Goal: Task Accomplishment & Management: Manage account settings

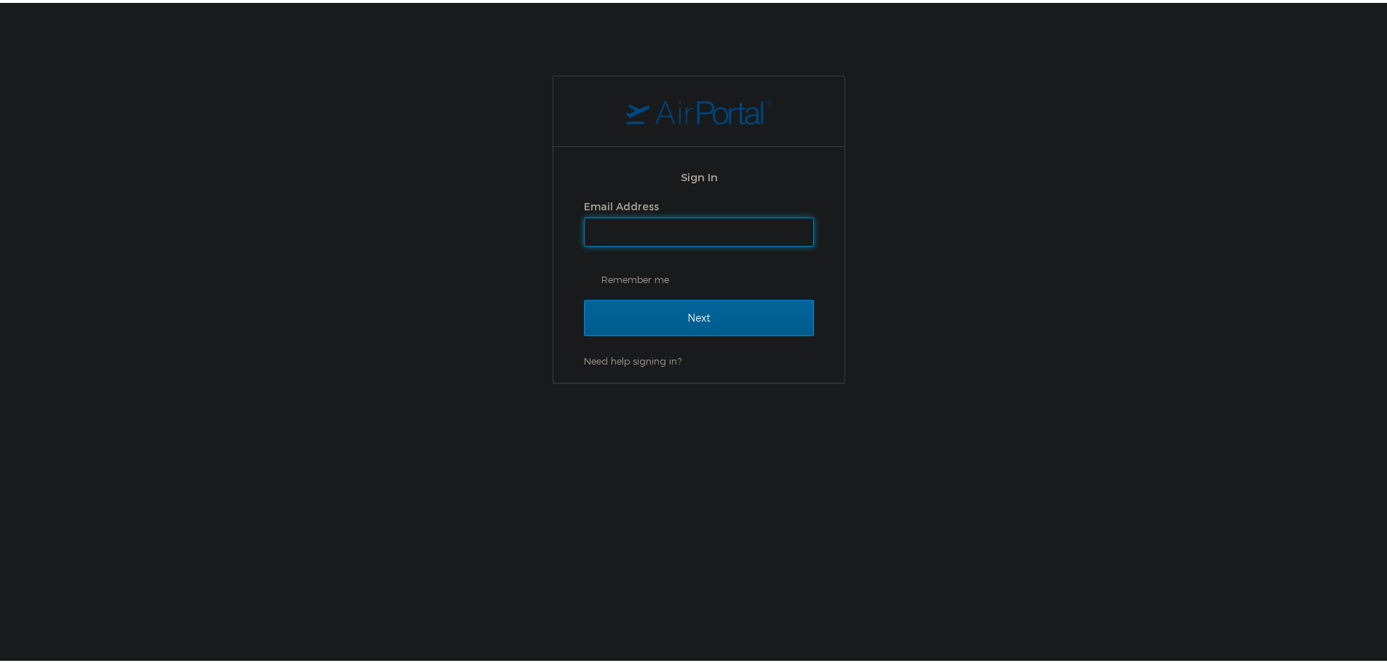
click at [652, 225] on input "Email Address" at bounding box center [698, 229] width 229 height 28
type input "shiva.tanwer@goosehead.com"
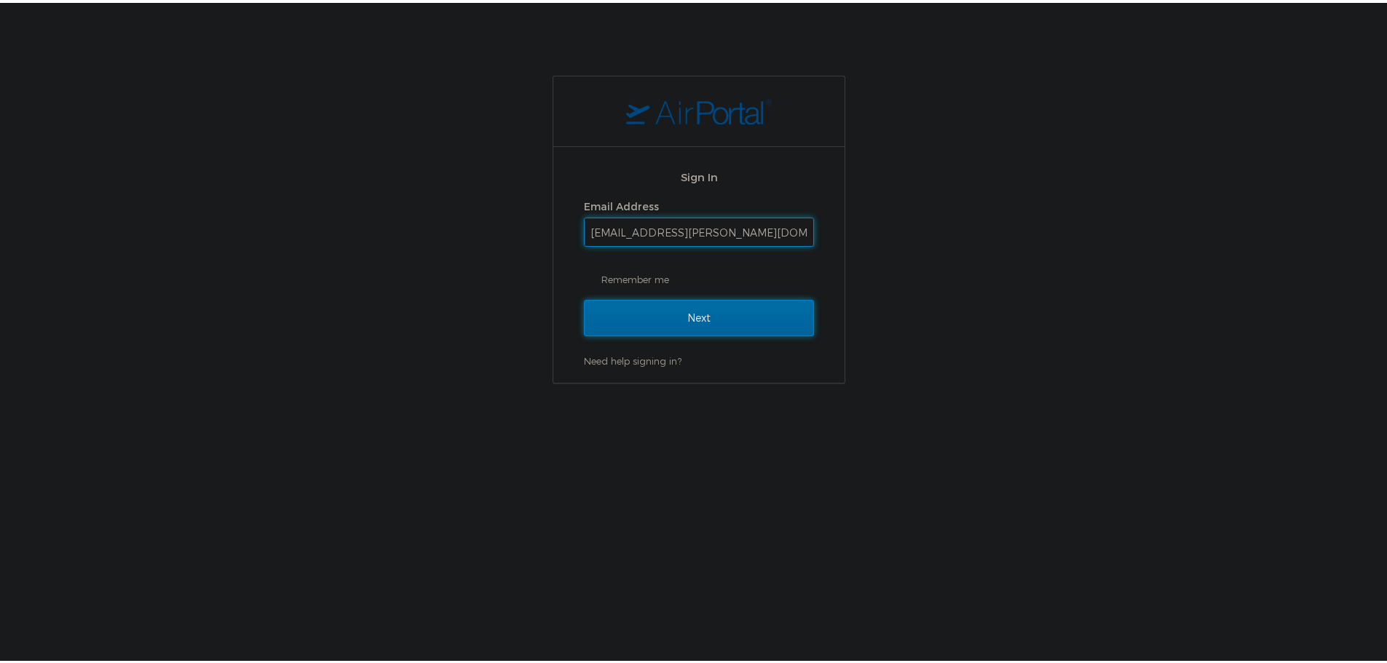
click at [683, 311] on input "Next" at bounding box center [699, 315] width 230 height 36
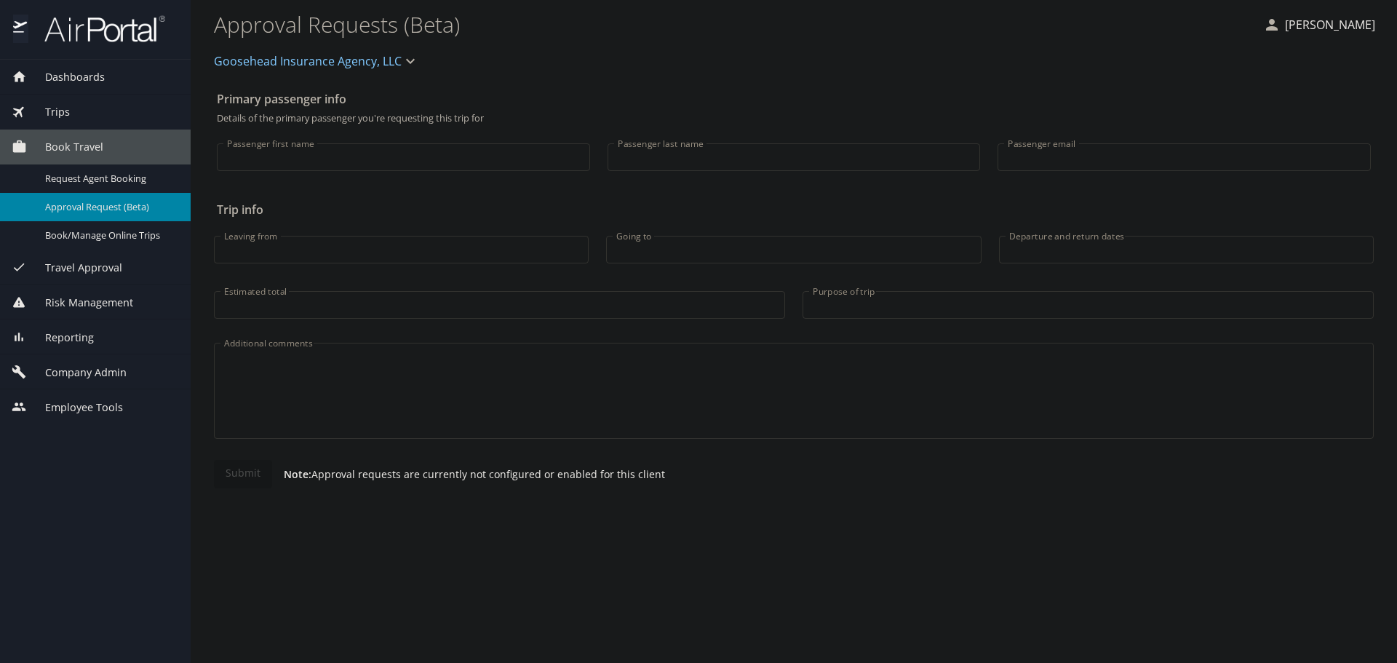
click at [105, 362] on div "Company Admin" at bounding box center [95, 371] width 191 height 35
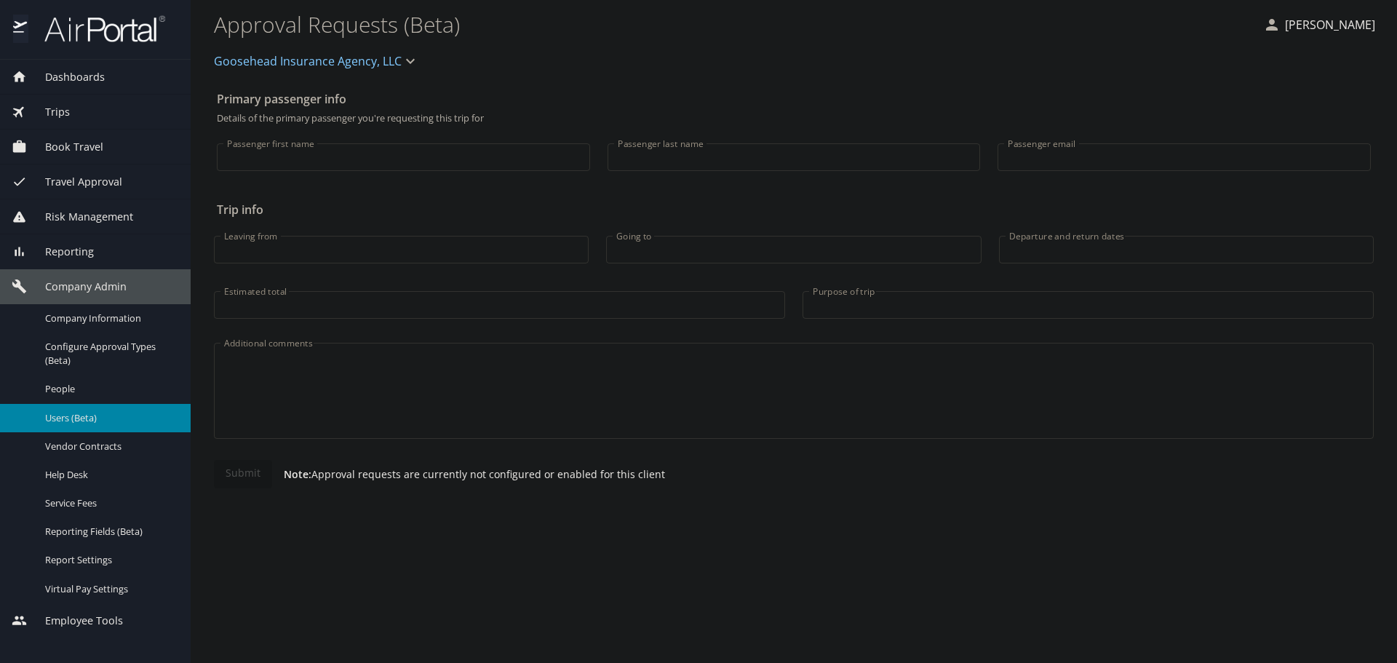
click at [81, 414] on span "Users (Beta)" at bounding box center [109, 418] width 128 height 14
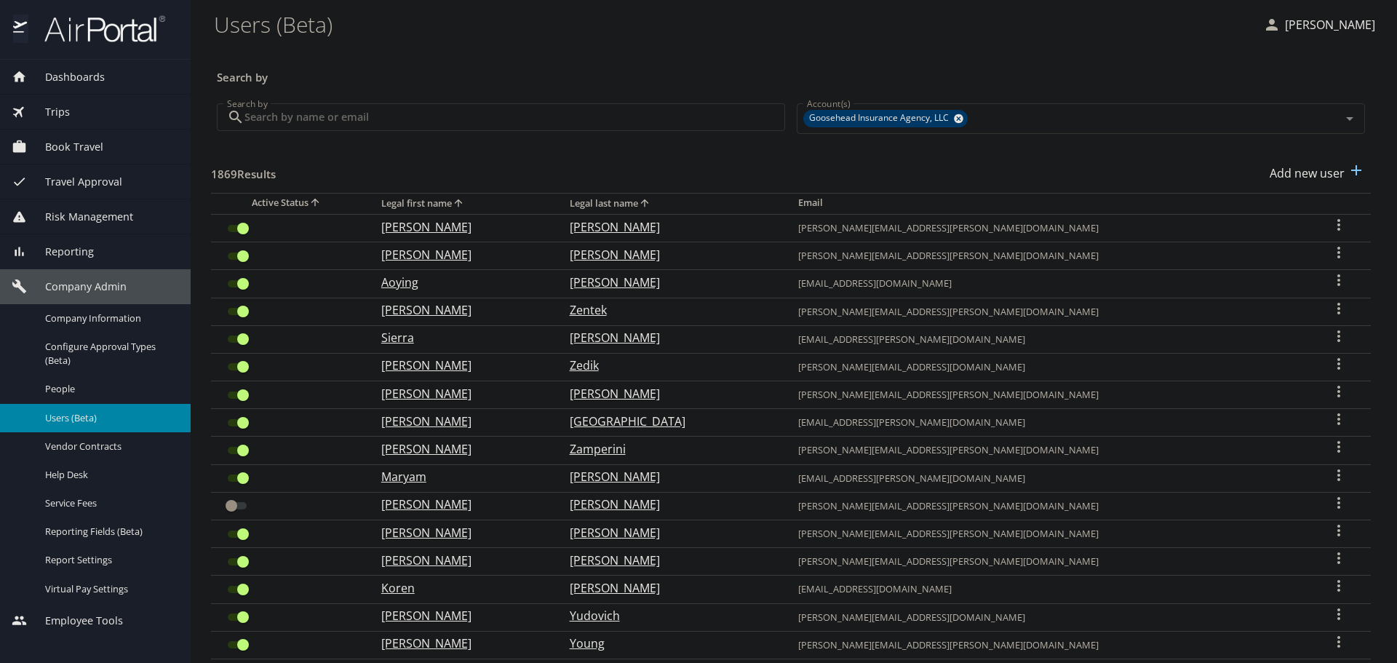
click at [340, 130] on input "Search by" at bounding box center [515, 117] width 541 height 28
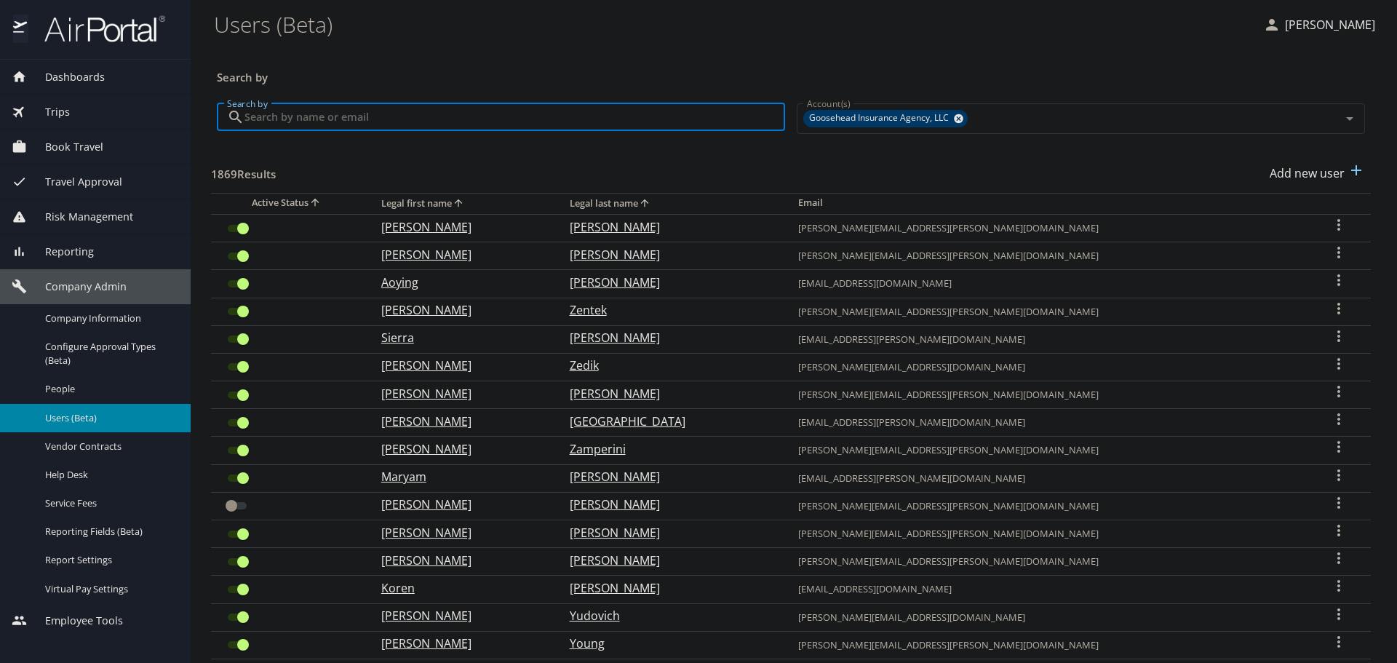
paste input "marie.cisneros@goosehead.com"
type input "marie.cisneros@goosehead.com"
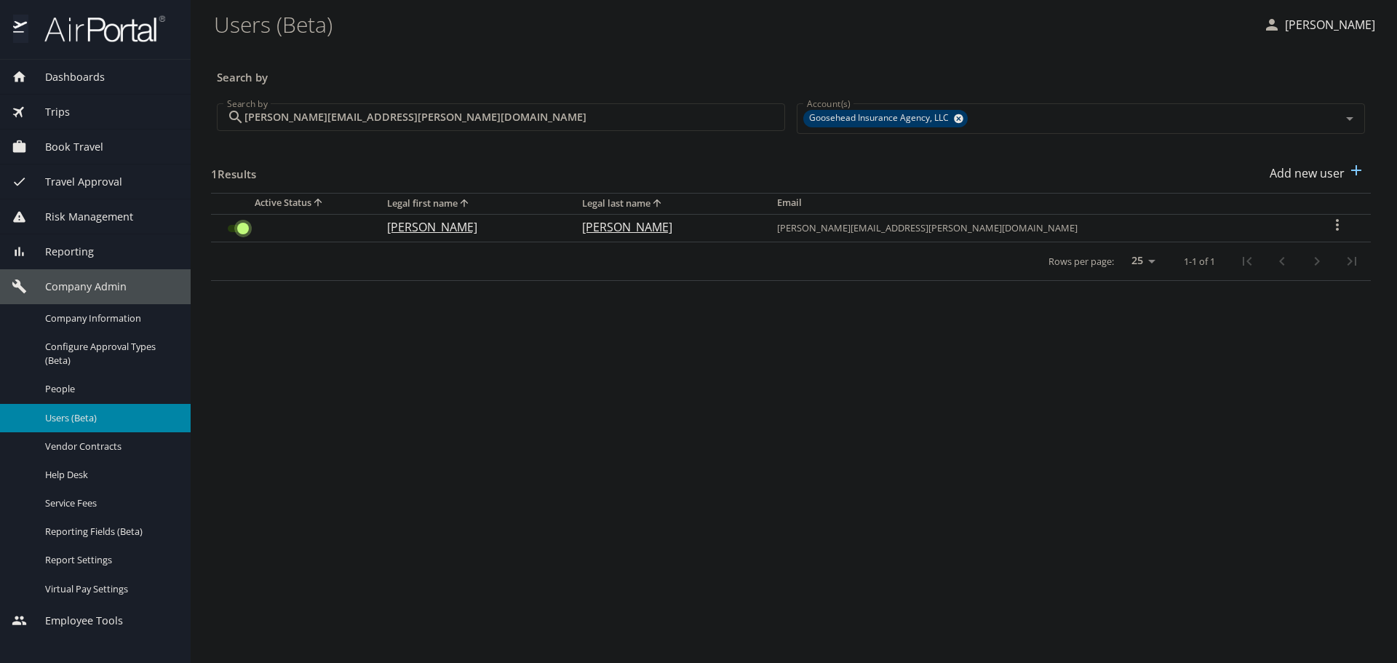
click at [233, 226] on input "User Search Table" at bounding box center [243, 228] width 52 height 17
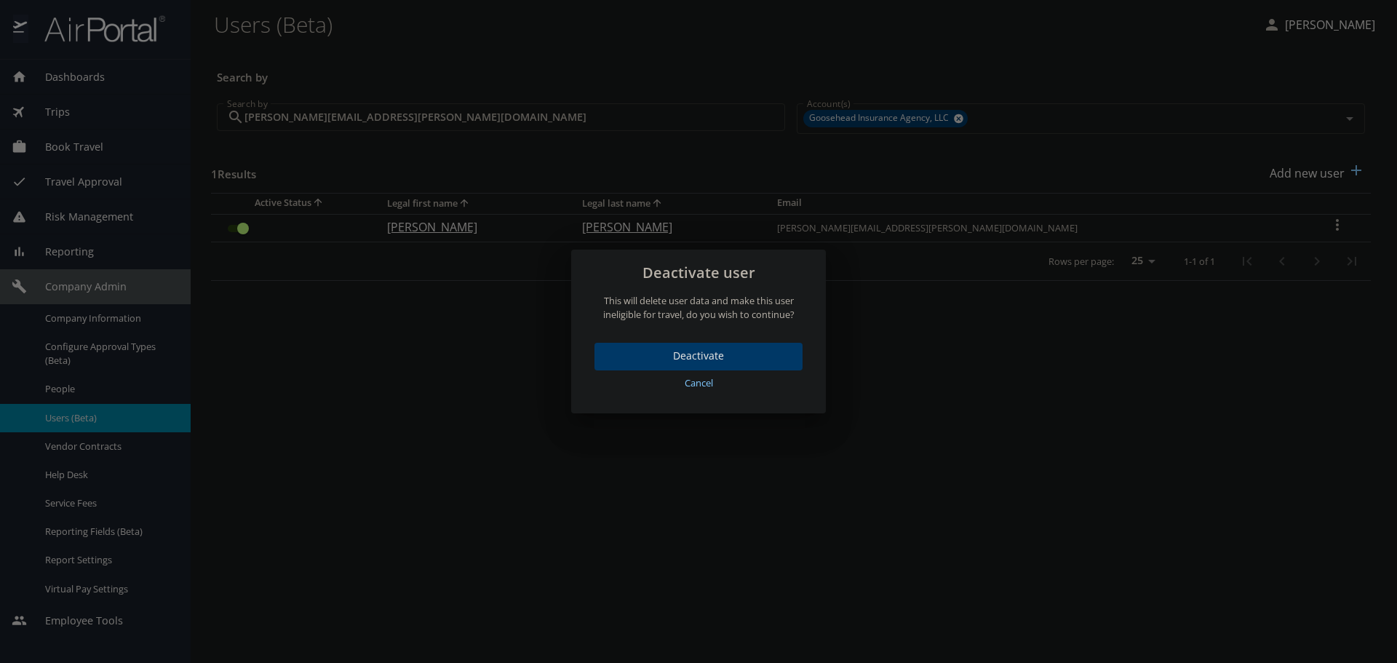
click at [723, 357] on span "Deactivate" at bounding box center [698, 356] width 185 height 18
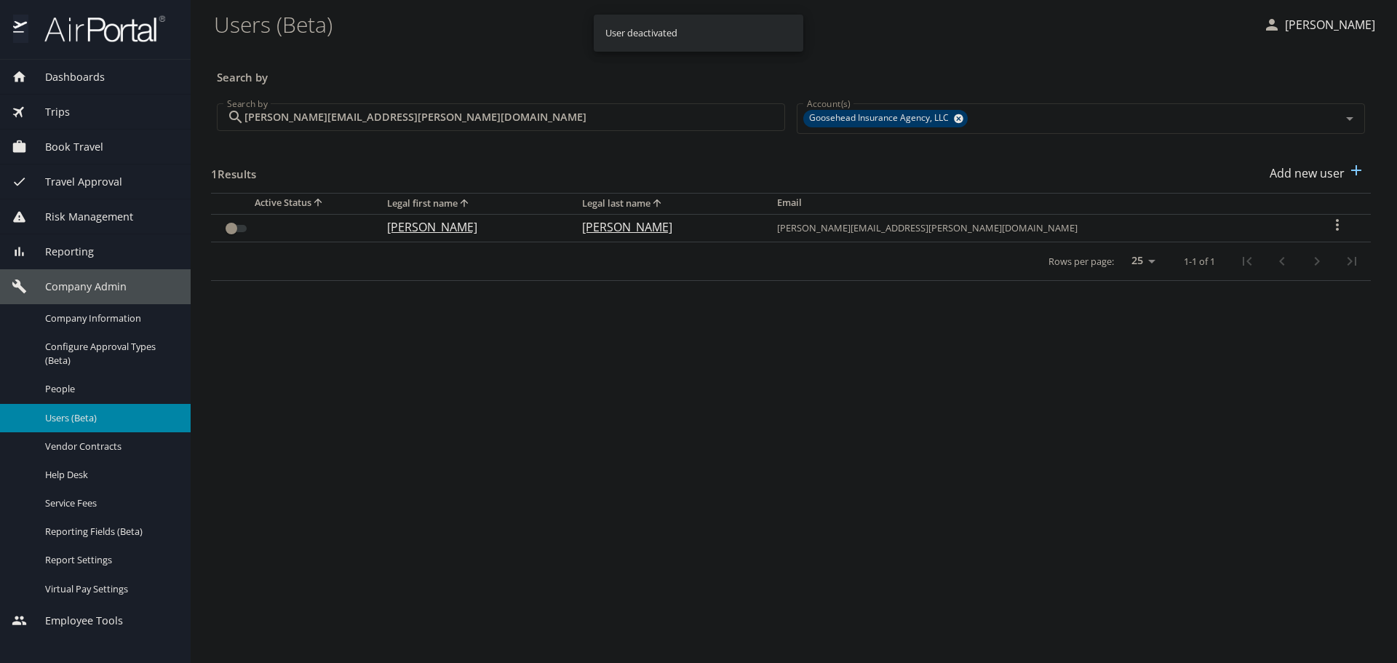
checkbox input "false"
